Goal: Navigation & Orientation: Understand site structure

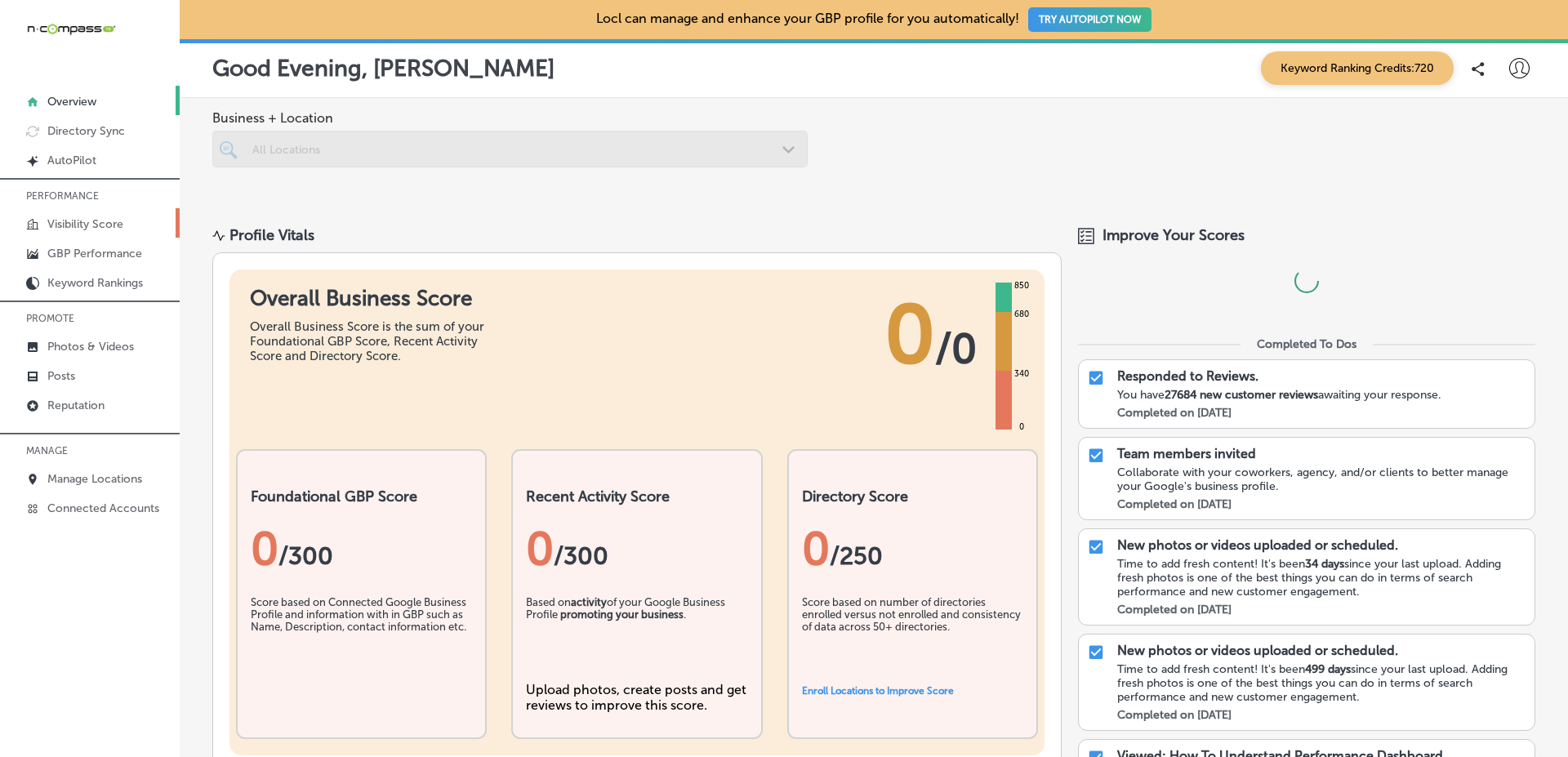
click at [135, 209] on link "Visibility Score" at bounding box center [90, 223] width 180 height 29
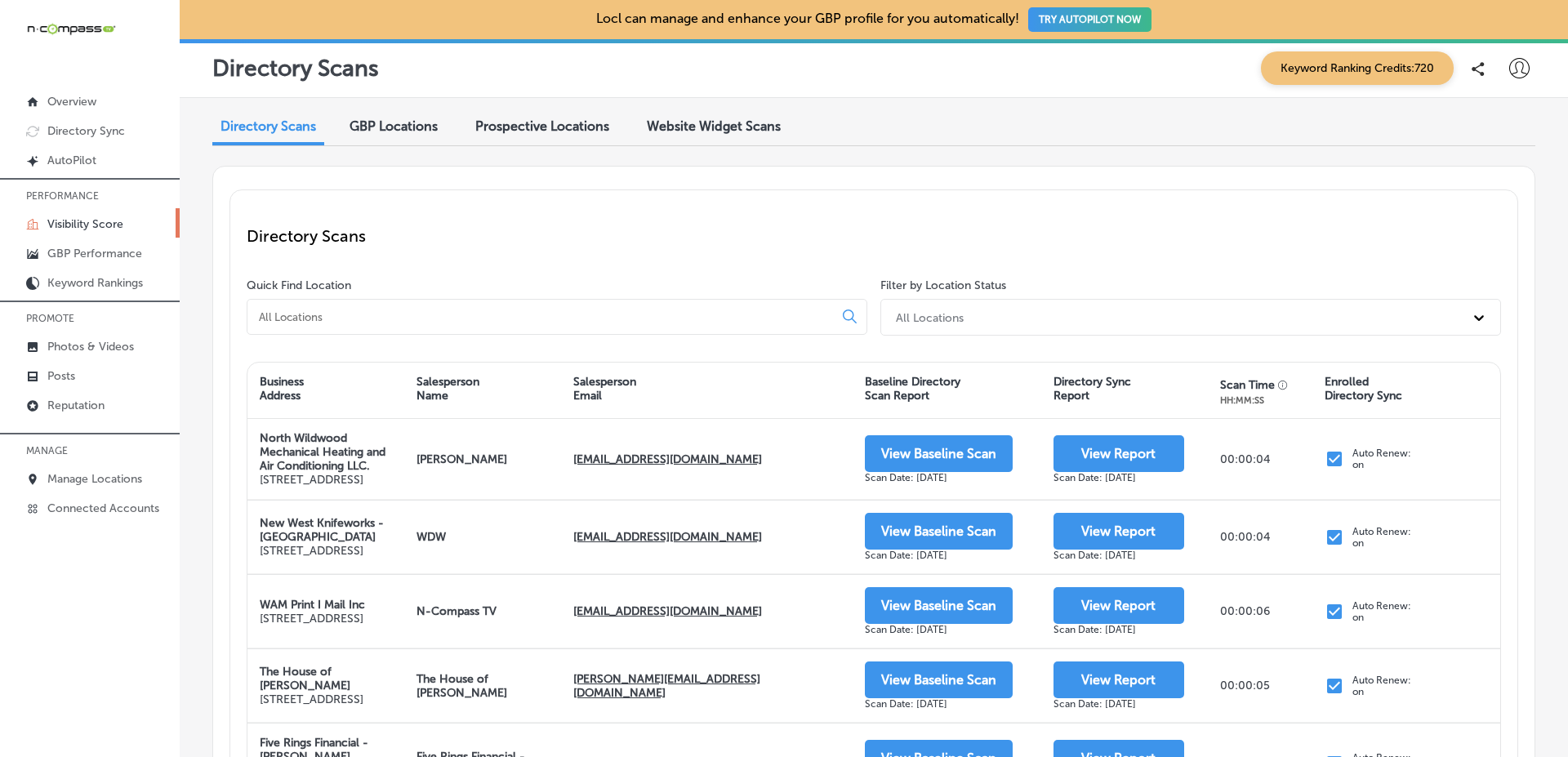
click at [392, 127] on span "GBP Locations" at bounding box center [393, 125] width 88 height 15
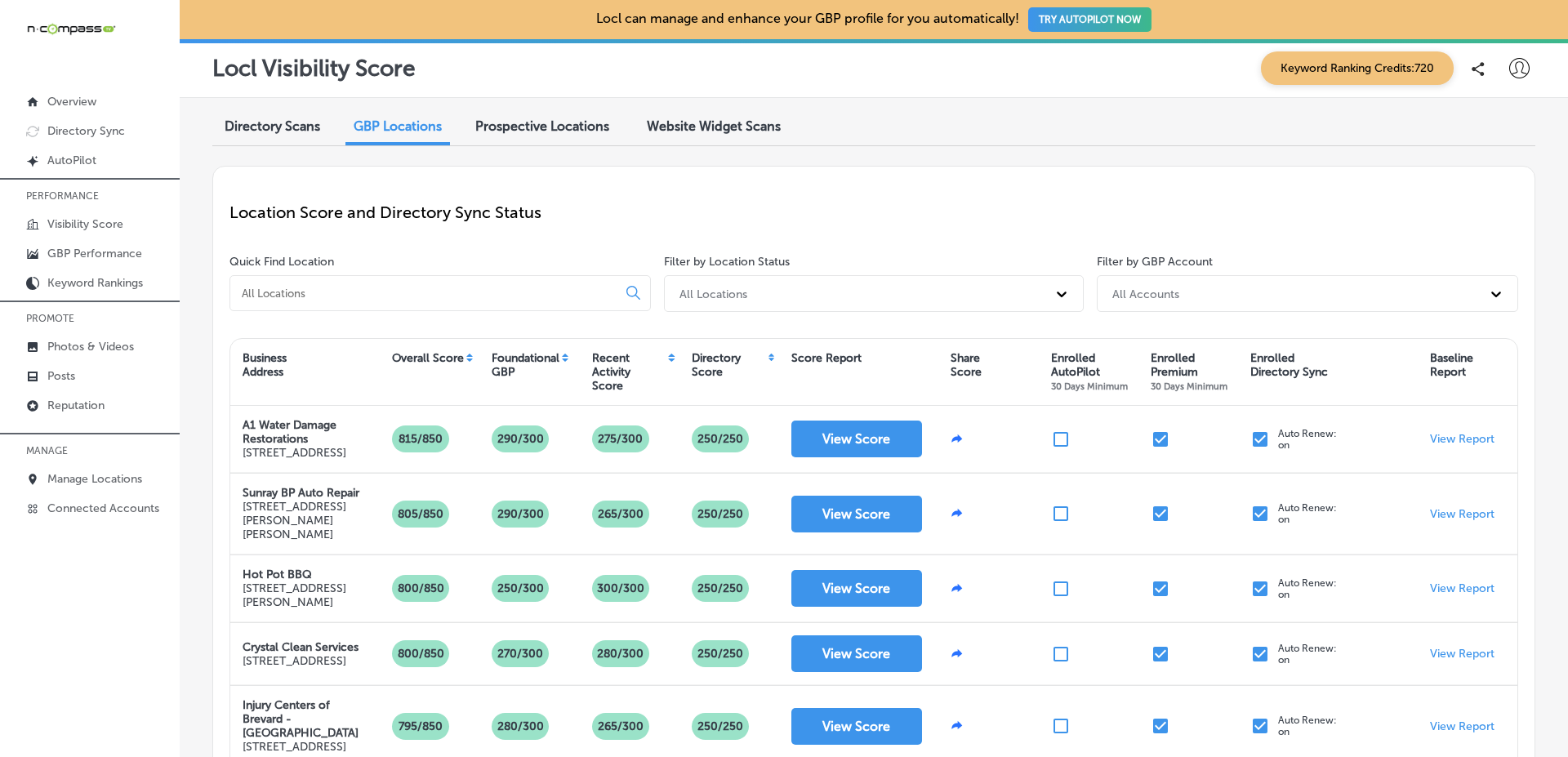
click at [515, 129] on span "Prospective Locations" at bounding box center [541, 125] width 134 height 15
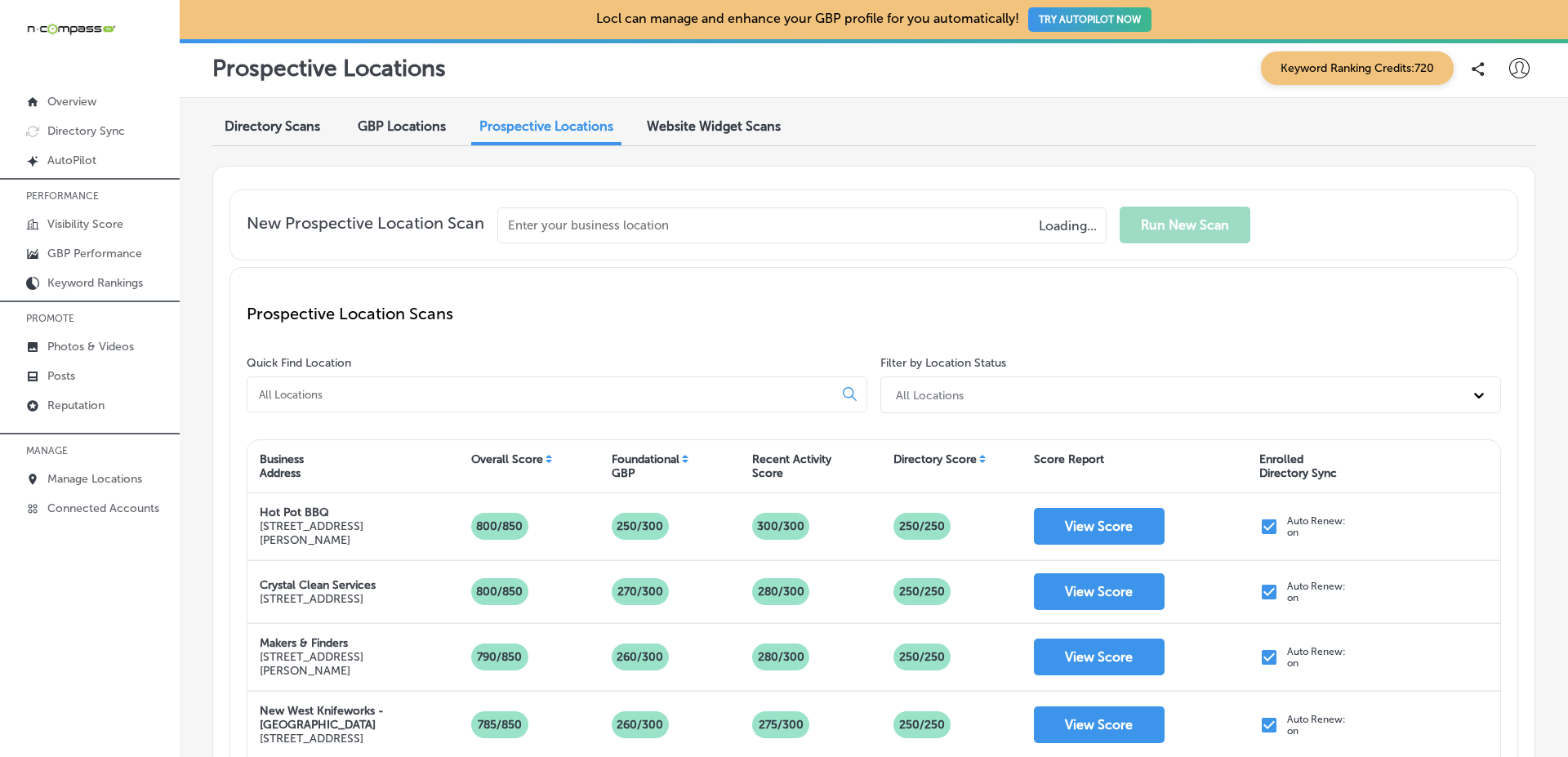
click at [667, 127] on span "Website Widget Scans" at bounding box center [713, 125] width 134 height 15
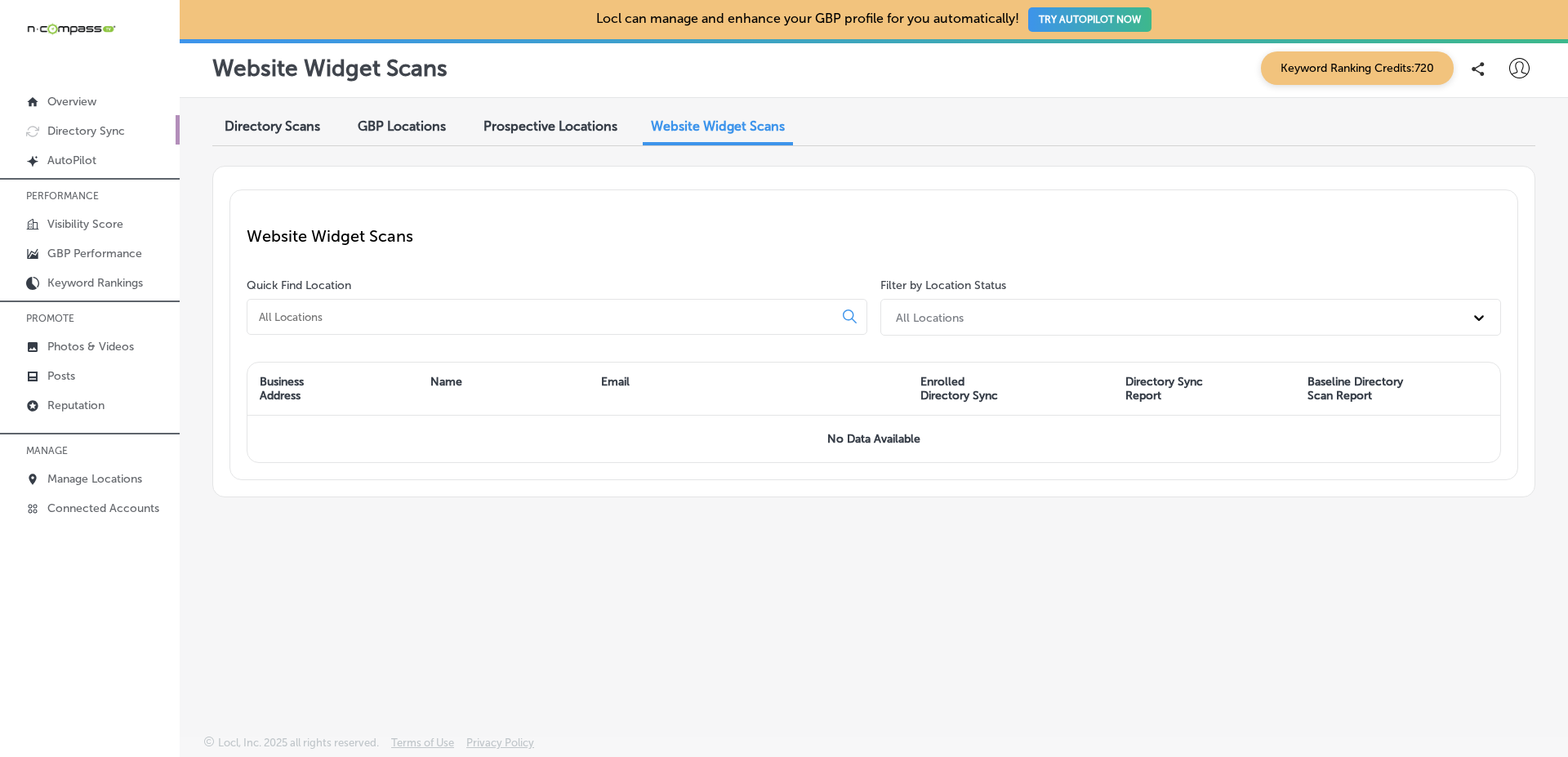
click at [132, 124] on link "Directory Sync" at bounding box center [90, 130] width 180 height 29
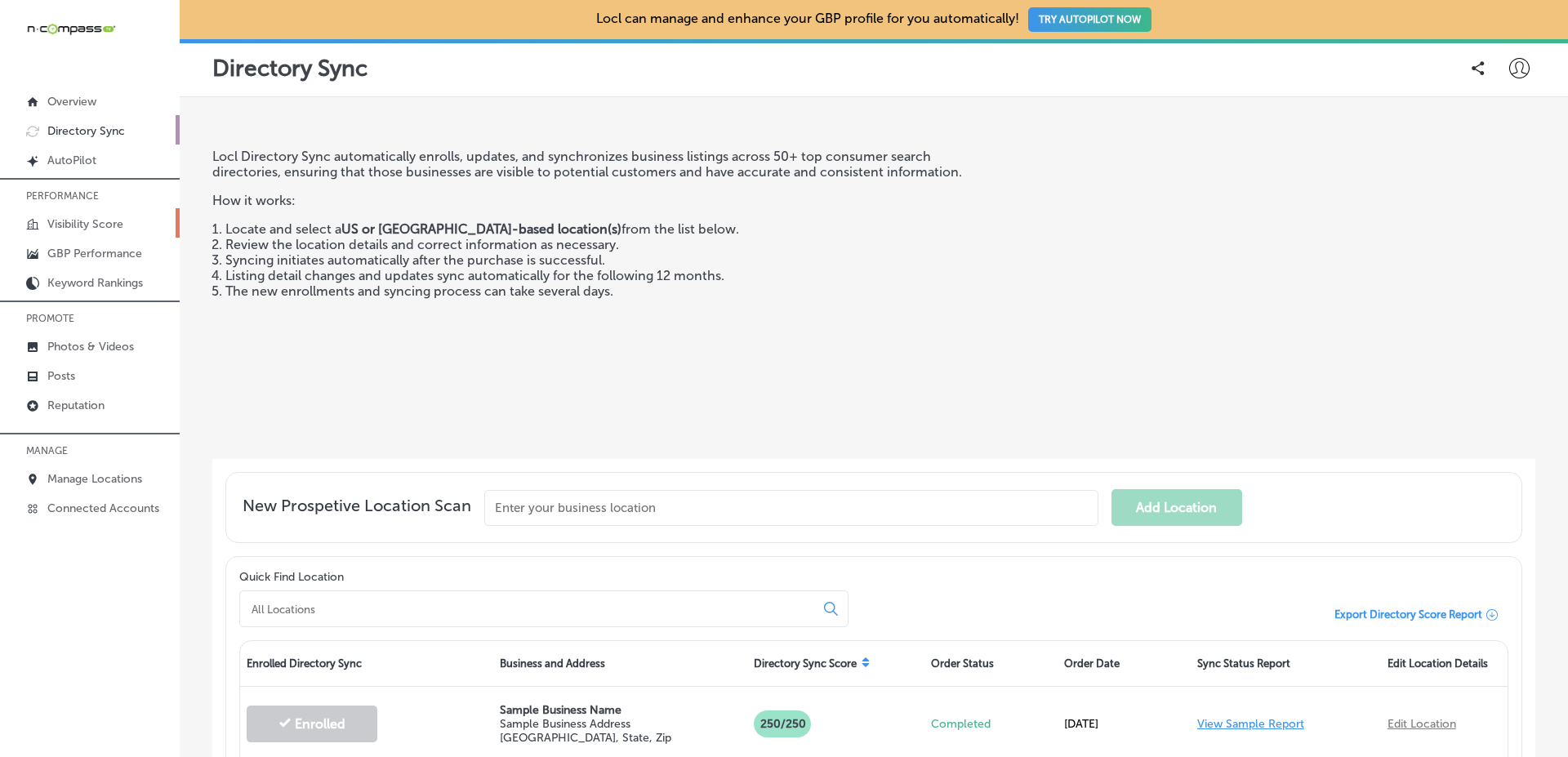
click at [132, 223] on link "Visibility Score" at bounding box center [90, 223] width 180 height 29
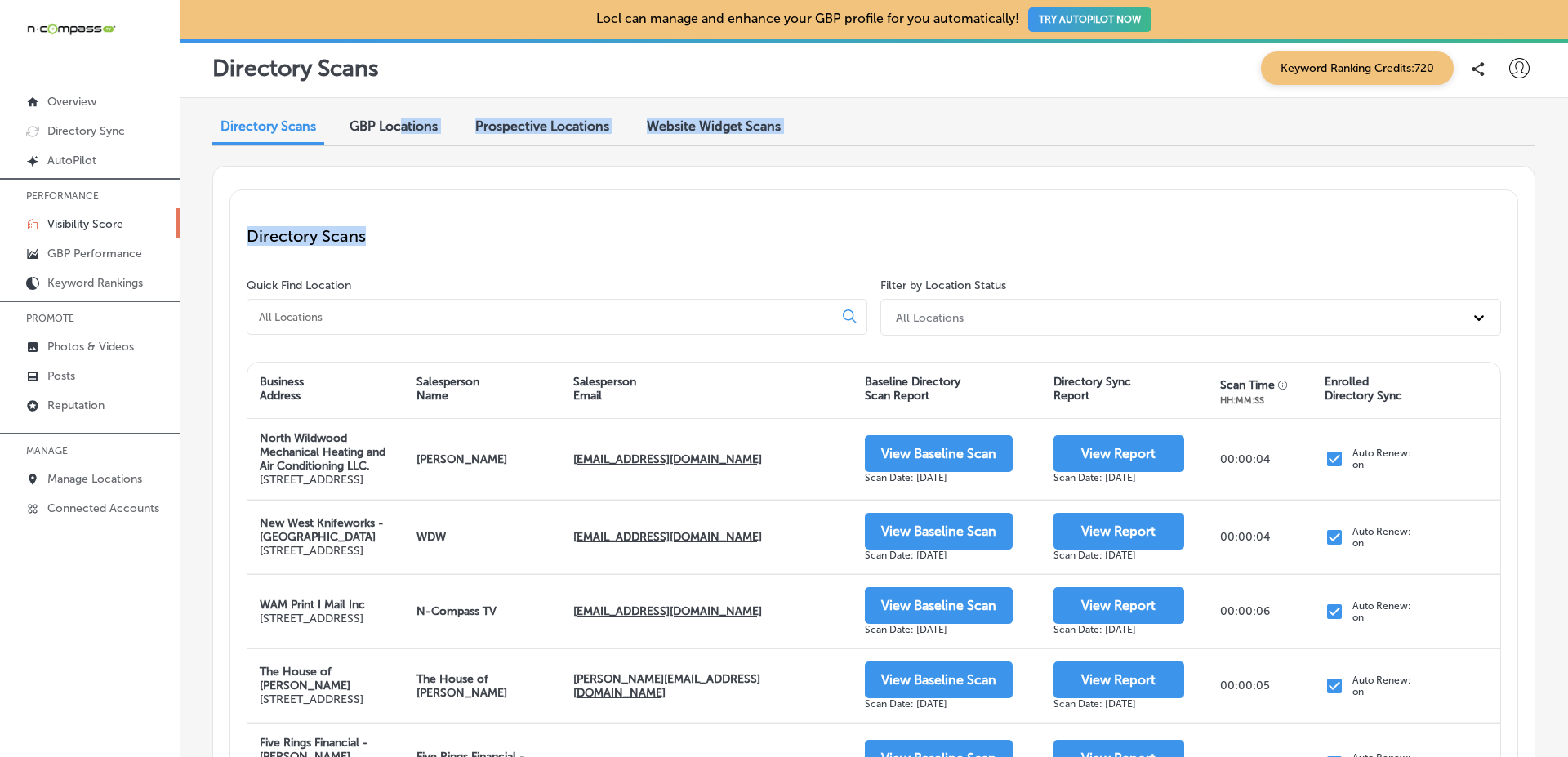
drag, startPoint x: 401, startPoint y: 125, endPoint x: 379, endPoint y: 239, distance: 116.1
click at [379, 235] on div "Directory Scans GBP Locations Prospective Locations Website Widget Scans Direct…" at bounding box center [874, 736] width 1388 height 1277
click at [379, 239] on p "Directory Scans" at bounding box center [873, 236] width 1255 height 20
click at [117, 129] on p "Directory Sync" at bounding box center [85, 131] width 77 height 14
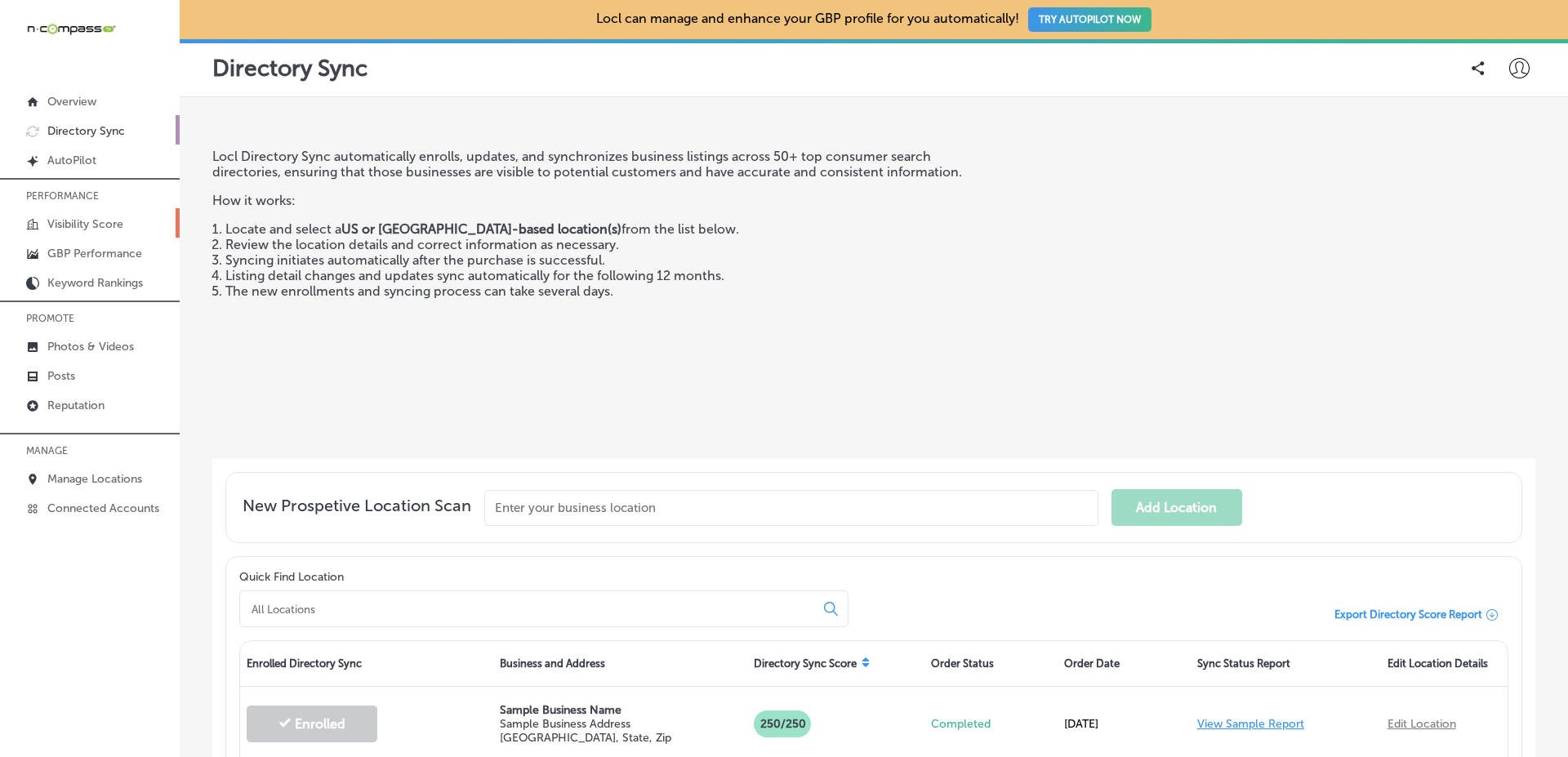
click at [149, 223] on link "Visibility Score" at bounding box center [90, 223] width 180 height 29
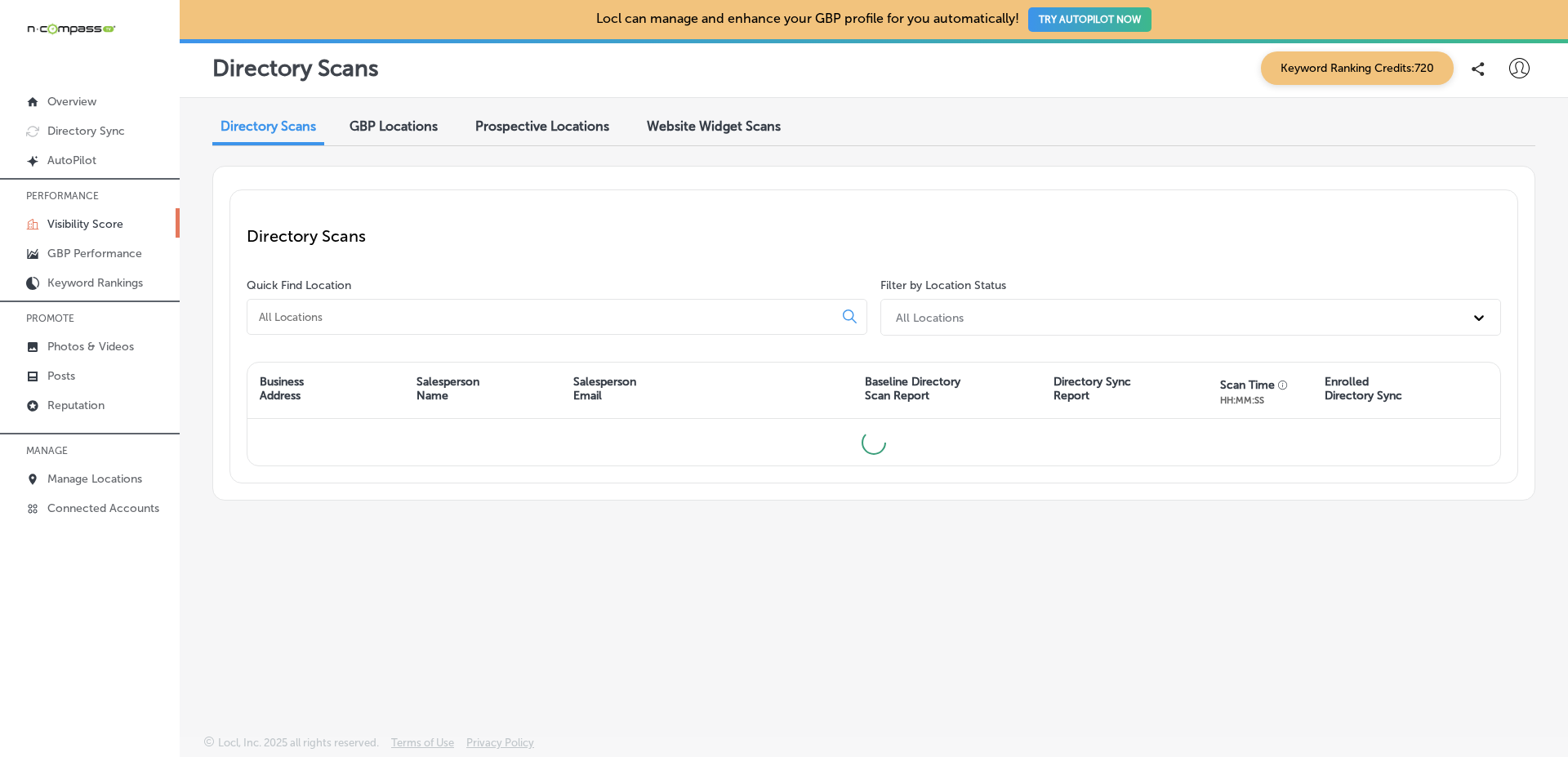
click at [395, 186] on div "Directory Scans Quick Find Location Filter by Location Status All Locations Bus…" at bounding box center [874, 333] width 1323 height 335
